Goal: Task Accomplishment & Management: Use online tool/utility

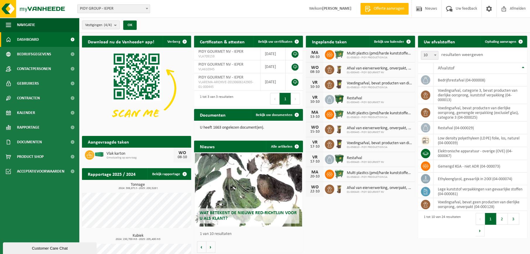
click at [121, 8] on span "PIDY GROUP - IEPER" at bounding box center [114, 9] width 72 height 8
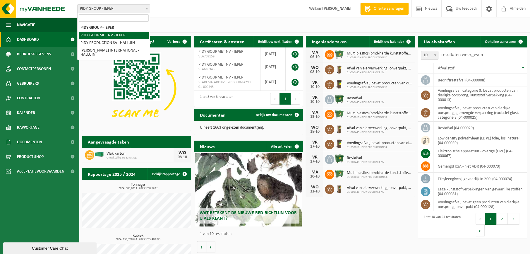
select select "53"
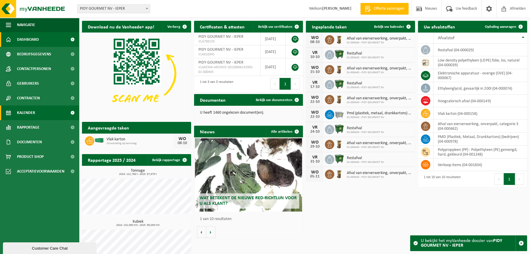
click at [34, 114] on span "Kalender" at bounding box center [26, 112] width 18 height 15
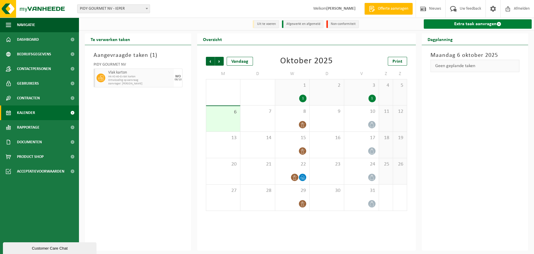
click at [458, 23] on link "Extra taak aanvragen" at bounding box center [478, 23] width 108 height 9
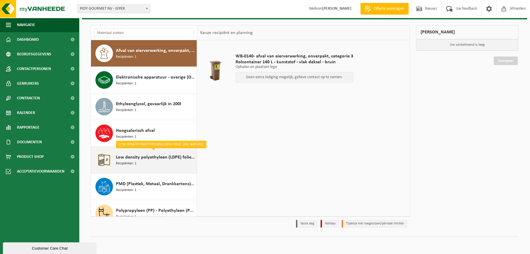
click at [136, 158] on span "Low density polyethyleen (LDPE) folie, los, naturel" at bounding box center [155, 157] width 79 height 7
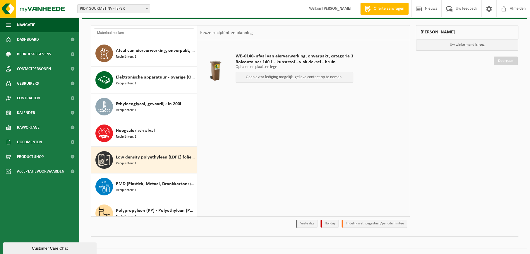
scroll to position [63, 0]
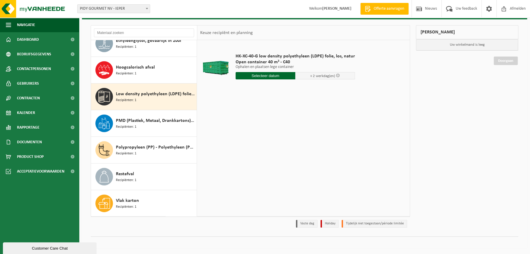
click at [266, 76] on input "text" at bounding box center [266, 75] width 60 height 7
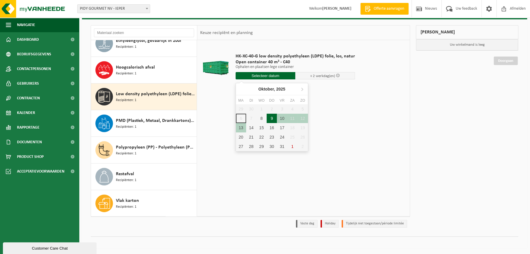
click at [271, 117] on div "9" at bounding box center [272, 118] width 10 height 9
type input "Van 2025-10-09"
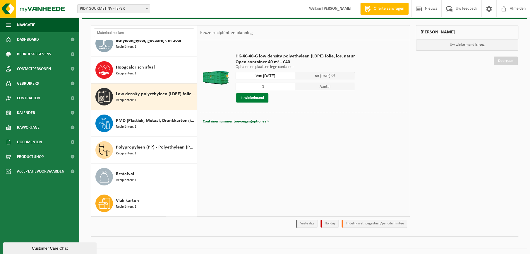
click at [251, 95] on button "In winkelmand" at bounding box center [252, 97] width 32 height 9
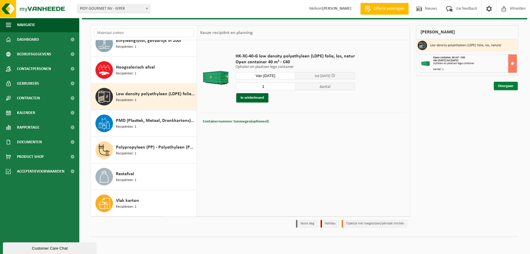
click at [504, 85] on link "Doorgaan" at bounding box center [506, 86] width 24 height 8
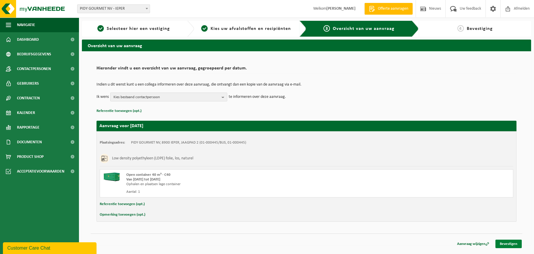
click at [510, 240] on link "Bevestigen" at bounding box center [509, 243] width 26 height 8
